Goal: Find specific page/section: Find specific page/section

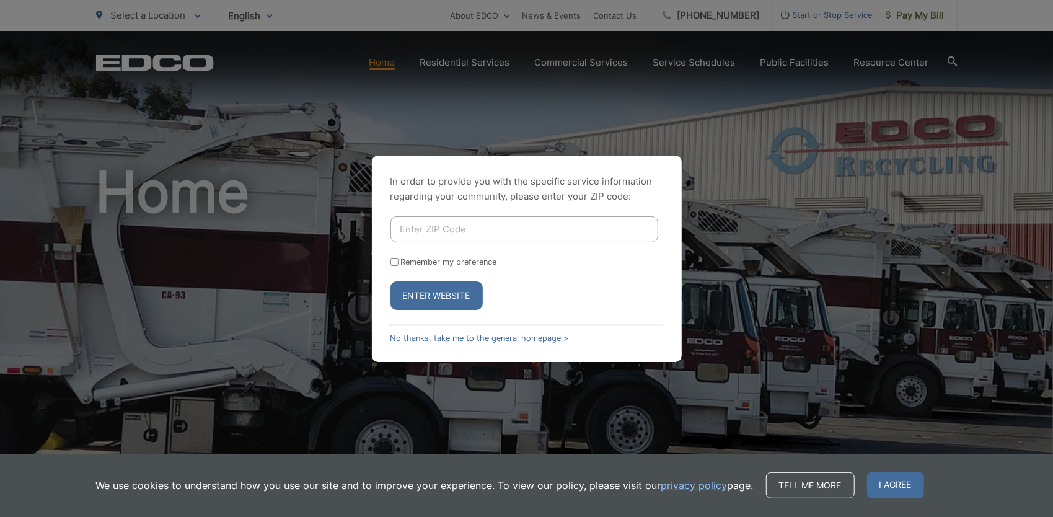
click at [420, 217] on input "Enter ZIP Code" at bounding box center [525, 229] width 268 height 26
type input "92082"
click at [392, 261] on input "Remember my preference" at bounding box center [395, 262] width 8 height 8
checkbox input "true"
click at [454, 304] on button "Enter Website" at bounding box center [437, 295] width 92 height 29
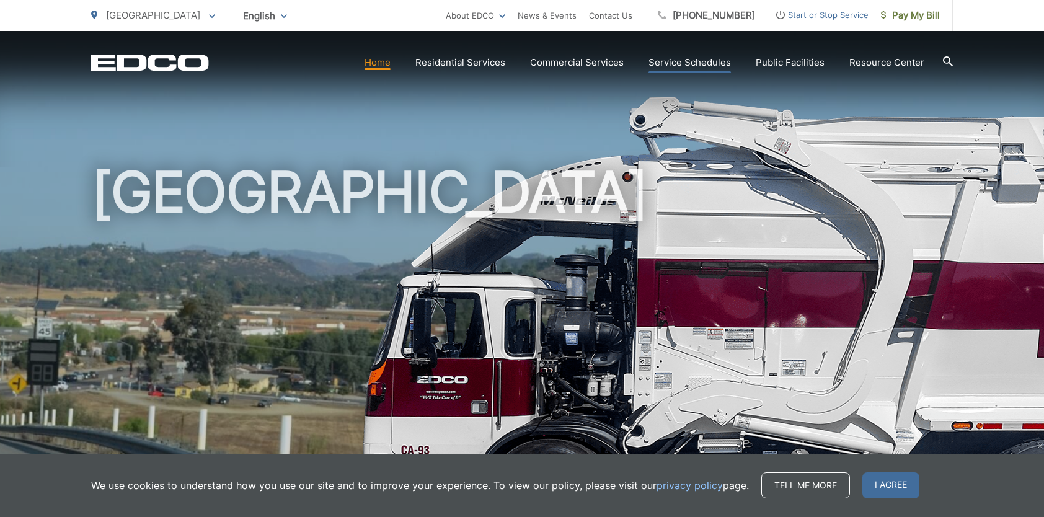
click at [701, 58] on link "Service Schedules" at bounding box center [689, 62] width 82 height 15
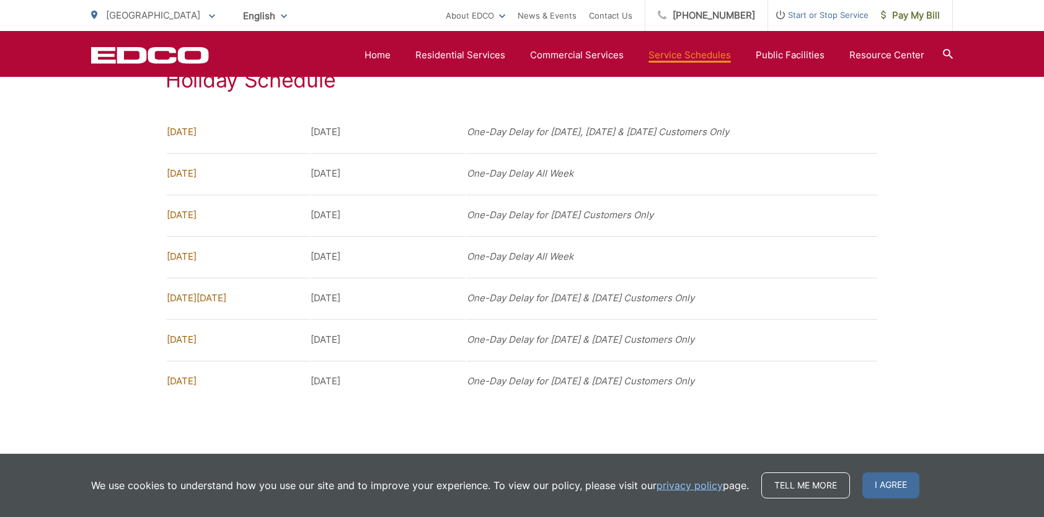
scroll to position [992, 0]
